Goal: Information Seeking & Learning: Learn about a topic

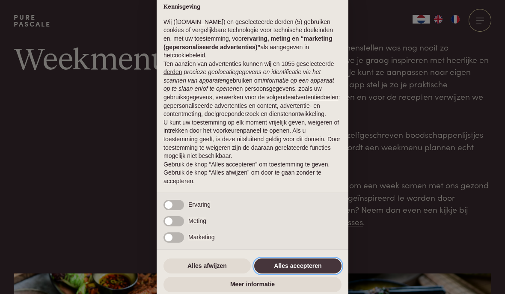
click at [323, 263] on button "Alles accepteren" at bounding box center [297, 265] width 87 height 15
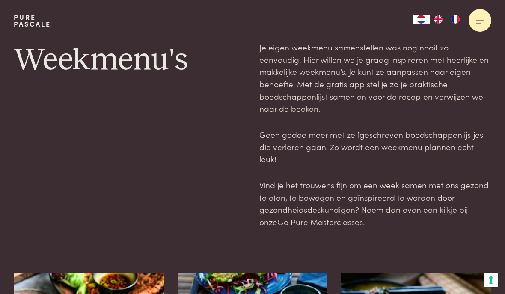
click at [480, 21] on div at bounding box center [479, 20] width 23 height 23
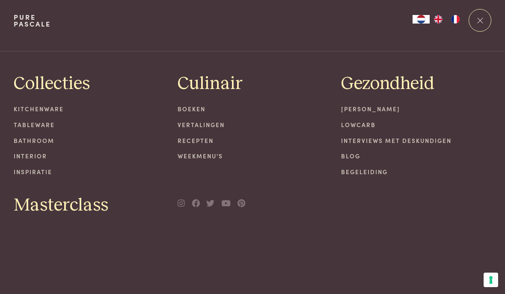
click at [43, 140] on link "Bathroom" at bounding box center [89, 140] width 150 height 9
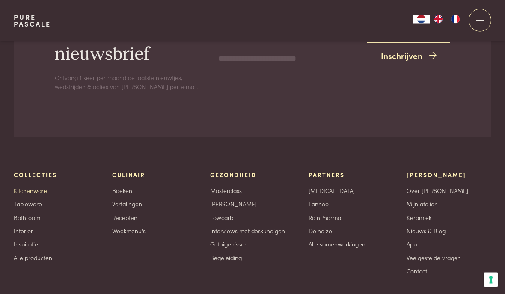
scroll to position [640, 0]
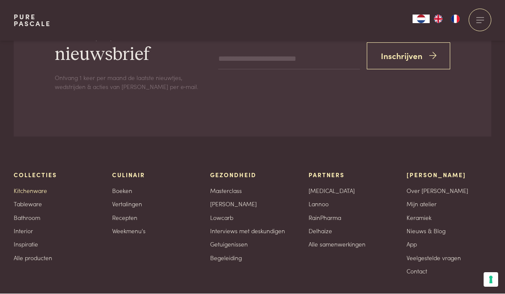
click at [45, 186] on link "Kitchenware" at bounding box center [30, 190] width 33 height 9
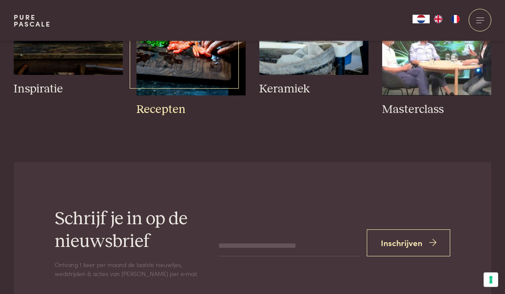
scroll to position [474, 0]
click at [173, 114] on h3 "Recepten" at bounding box center [190, 109] width 109 height 15
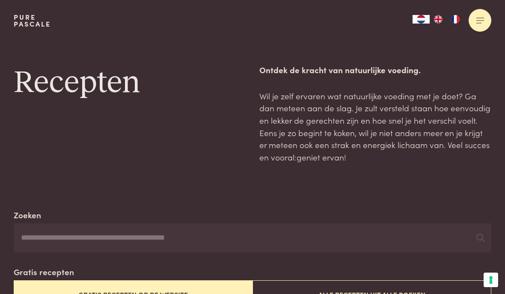
click at [475, 24] on div at bounding box center [479, 20] width 23 height 23
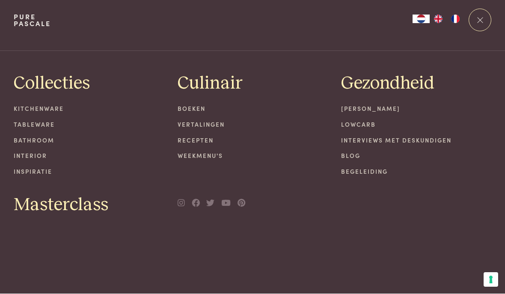
click at [201, 140] on link "Recepten" at bounding box center [253, 140] width 150 height 9
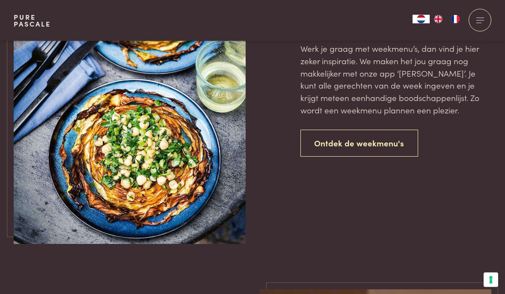
scroll to position [1902, 0]
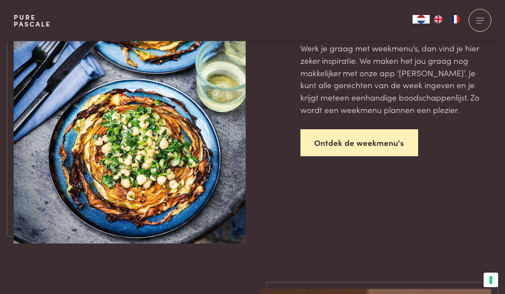
click at [373, 136] on link "Ontdek de weekmenu's" at bounding box center [359, 142] width 118 height 27
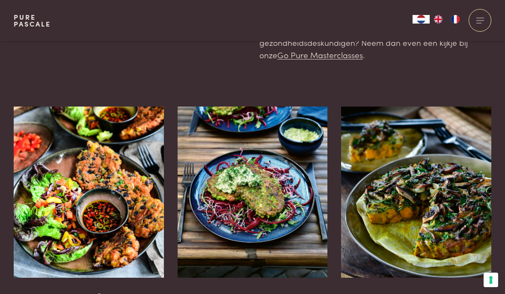
scroll to position [167, 0]
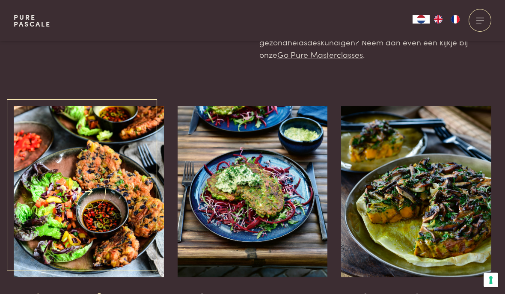
click at [124, 291] on h3 "Weekmenu Herfst 2024" at bounding box center [89, 298] width 150 height 15
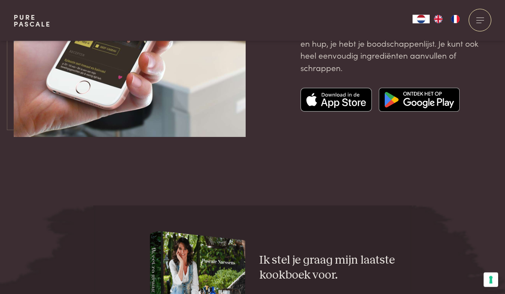
scroll to position [2920, 0]
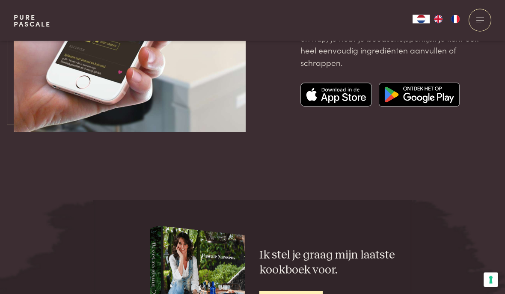
click at [348, 83] on img at bounding box center [336, 95] width 72 height 24
